Goal: Navigation & Orientation: Find specific page/section

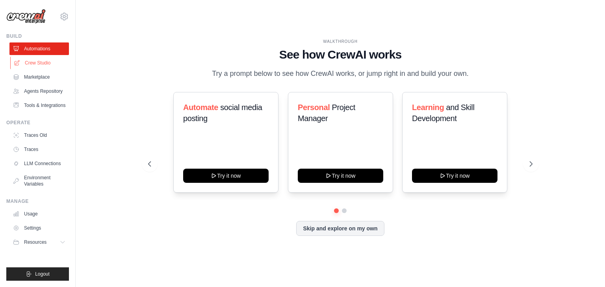
click at [41, 66] on link "Crew Studio" at bounding box center [39, 63] width 59 height 13
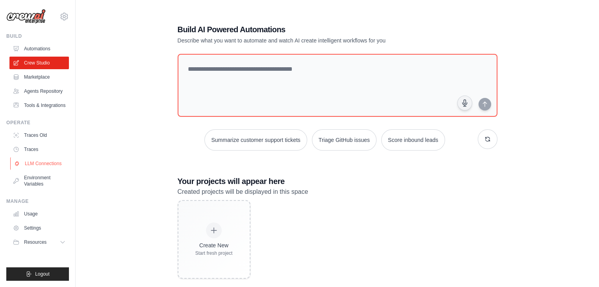
click at [34, 163] on link "LLM Connections" at bounding box center [39, 163] width 59 height 13
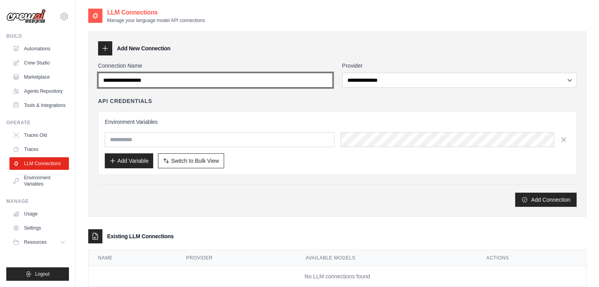
click at [205, 79] on input "Connection Name" at bounding box center [215, 80] width 235 height 15
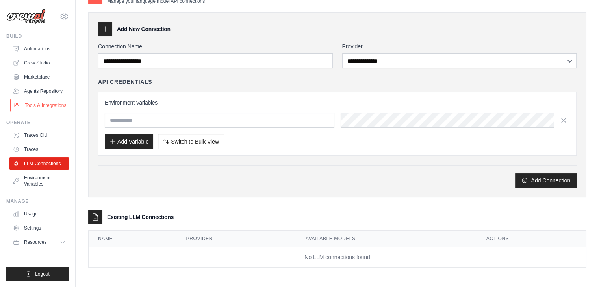
click at [48, 101] on link "Tools & Integrations" at bounding box center [39, 105] width 59 height 13
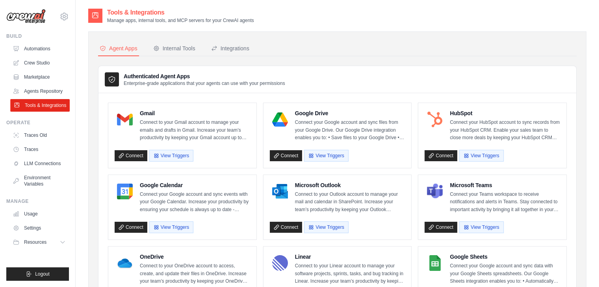
click at [39, 102] on link "Tools & Integrations" at bounding box center [39, 105] width 59 height 13
